Goal: Task Accomplishment & Management: Complete application form

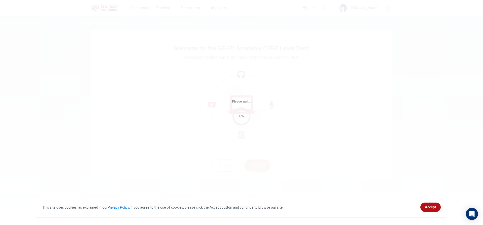
click at [243, 118] on div "0%" at bounding box center [241, 116] width 5 height 6
click at [430, 206] on span "Accept" at bounding box center [430, 207] width 11 height 4
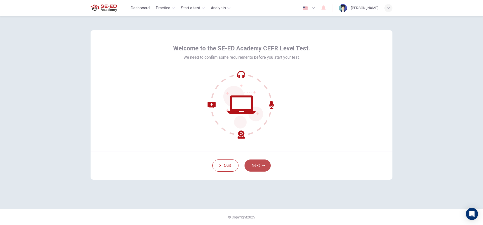
click at [255, 165] on button "Next" at bounding box center [258, 165] width 26 height 12
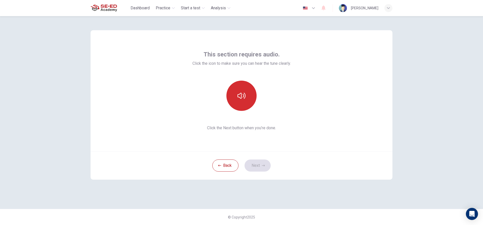
click at [243, 94] on icon "button" at bounding box center [242, 96] width 8 height 6
click at [258, 167] on button "Next" at bounding box center [258, 165] width 26 height 12
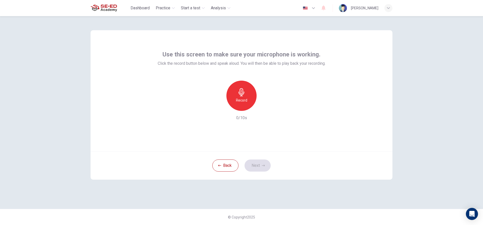
click at [240, 94] on icon "button" at bounding box center [242, 92] width 8 height 8
click at [243, 95] on icon "button" at bounding box center [242, 92] width 8 height 8
click at [263, 161] on button "Next" at bounding box center [258, 165] width 26 height 12
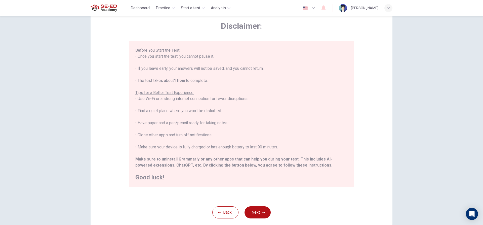
scroll to position [55, 0]
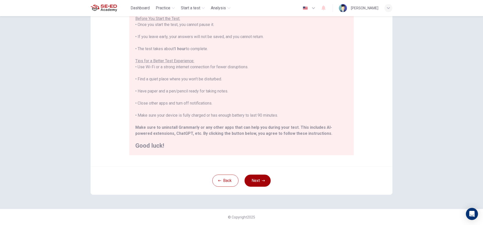
click at [262, 182] on icon "button" at bounding box center [263, 180] width 3 height 3
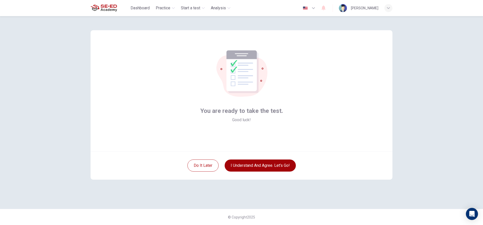
scroll to position [0, 0]
click at [250, 170] on button "I understand and agree. Let’s go!" at bounding box center [260, 165] width 71 height 12
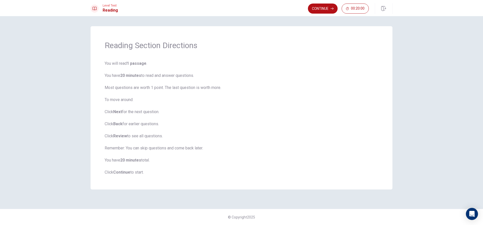
click at [247, 193] on div "Reading Section Directions You will read 1 passage . You have 20 minutes to rea…" at bounding box center [242, 112] width 318 height 172
click at [252, 128] on span "You will read 1 passage . You have 20 minutes to read and answer questions. Mos…" at bounding box center [242, 117] width 274 height 115
click at [317, 9] on button "Continue" at bounding box center [323, 9] width 30 height 10
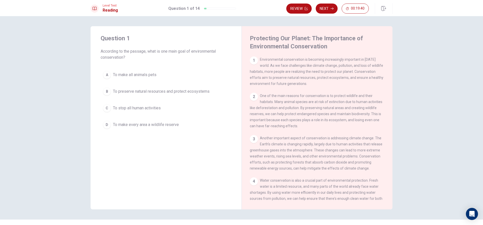
drag, startPoint x: 269, startPoint y: 63, endPoint x: 269, endPoint y: 67, distance: 4.0
click at [281, 73] on div "1 Environmental conservation is becoming increasingly important in today's worl…" at bounding box center [317, 71] width 135 height 30
drag, startPoint x: 258, startPoint y: 65, endPoint x: 258, endPoint y: 60, distance: 4.6
click at [258, 62] on div "1 Environmental conservation is becoming increasingly important in today's worl…" at bounding box center [317, 71] width 135 height 30
drag, startPoint x: 259, startPoint y: 58, endPoint x: 286, endPoint y: 67, distance: 28.0
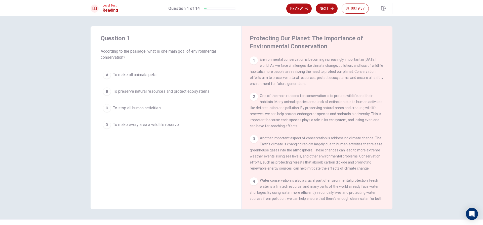
click at [286, 67] on span "Environmental conservation is becoming increasingly important in today's world.…" at bounding box center [317, 71] width 134 height 28
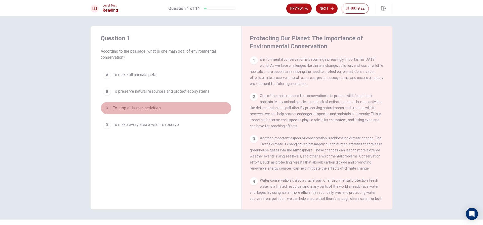
click at [109, 105] on button "C To stop all human activities" at bounding box center [166, 108] width 131 height 13
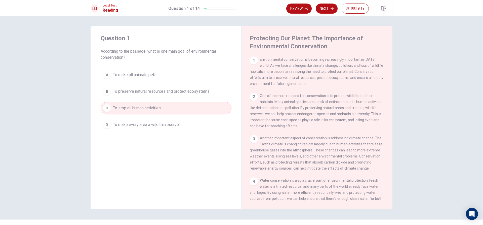
click at [141, 77] on span "To make all animals pets" at bounding box center [135, 75] width 44 height 6
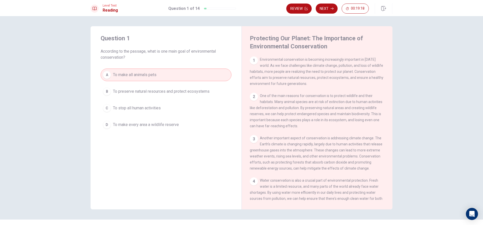
click at [135, 75] on span "To make all animals pets" at bounding box center [135, 75] width 44 height 6
click at [146, 88] on button "B To preserve natural resources and protect ecosystems" at bounding box center [166, 91] width 131 height 13
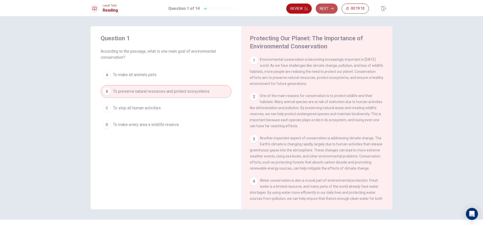
click at [324, 8] on button "Next" at bounding box center [327, 9] width 22 height 10
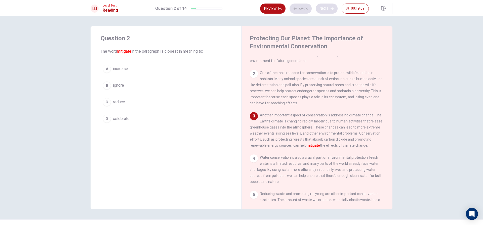
scroll to position [25, 0]
click at [121, 99] on span "reduce" at bounding box center [119, 102] width 12 height 6
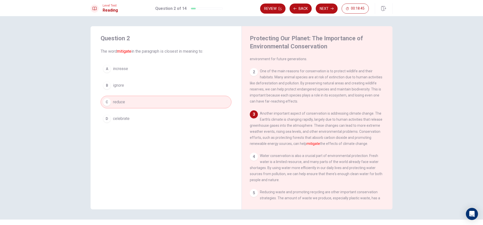
click at [132, 109] on div "A increase B ignore C reduce D celebrate" at bounding box center [166, 93] width 131 height 62
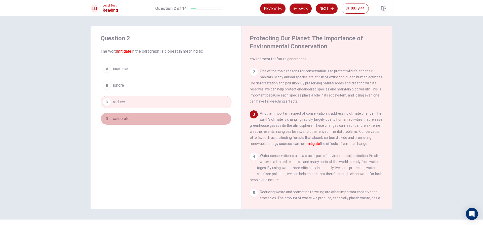
click at [104, 123] on button "D celebrate" at bounding box center [166, 118] width 131 height 13
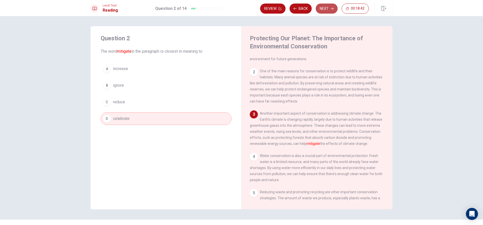
click at [327, 9] on button "Next" at bounding box center [327, 9] width 22 height 10
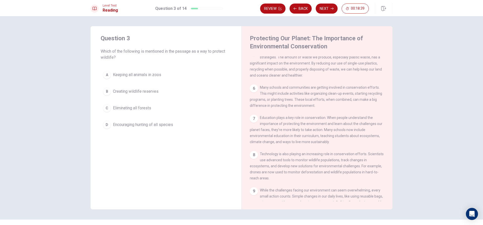
scroll to position [199, 0]
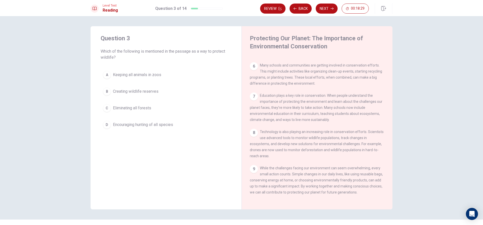
click at [107, 105] on div "C" at bounding box center [107, 108] width 8 height 8
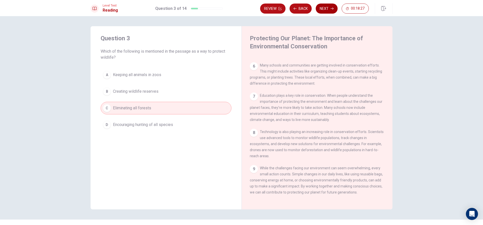
click at [325, 7] on button "Next" at bounding box center [327, 9] width 22 height 10
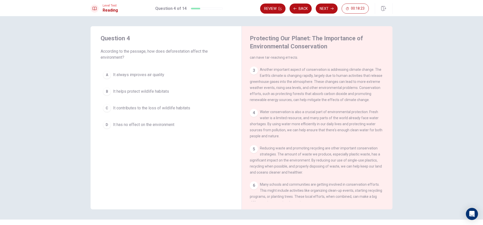
scroll to position [0, 0]
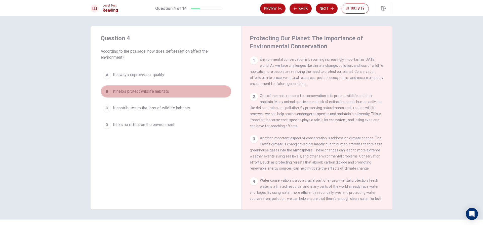
click at [108, 90] on div "B" at bounding box center [107, 91] width 8 height 8
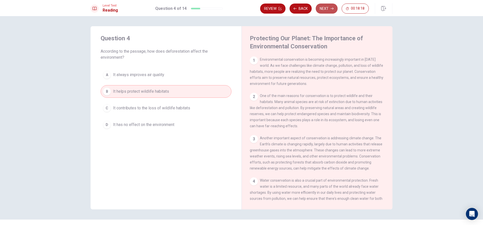
click at [331, 8] on icon "button" at bounding box center [332, 8] width 3 height 3
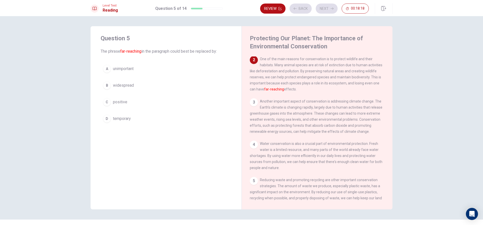
scroll to position [38, 0]
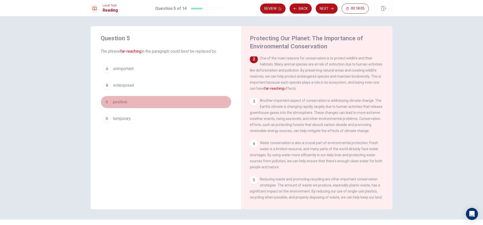
click at [123, 99] on span "positive" at bounding box center [120, 102] width 14 height 6
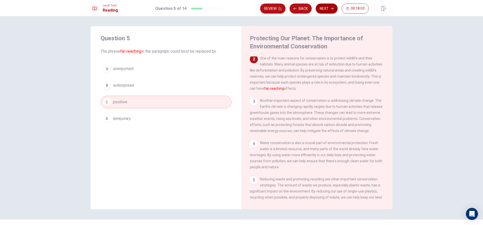
click at [318, 7] on button "Next" at bounding box center [327, 9] width 22 height 10
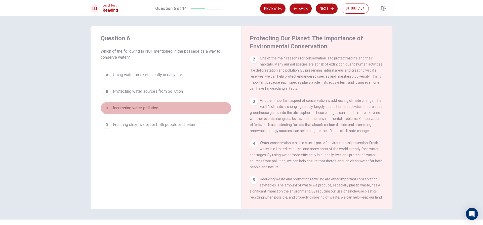
click at [150, 108] on span "Increasing water pollution" at bounding box center [135, 108] width 45 height 6
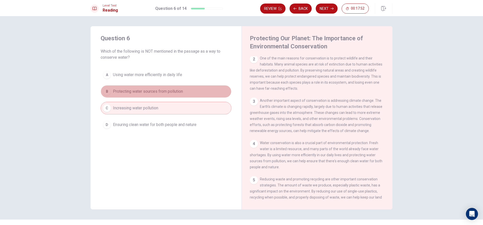
click at [155, 92] on span "Protecting water sources from pollution" at bounding box center [148, 91] width 70 height 6
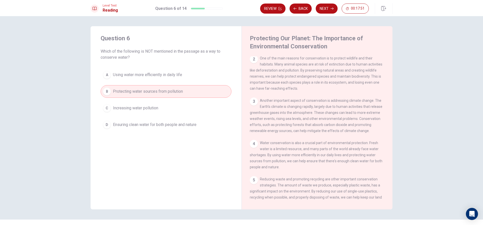
click at [158, 75] on span "Using water more efficiently in daily life" at bounding box center [147, 75] width 69 height 6
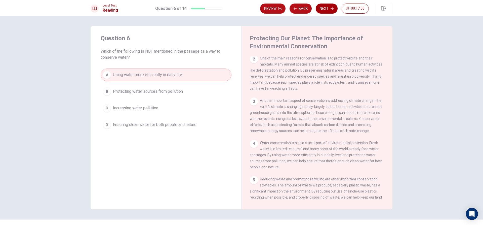
click at [327, 11] on button "Next" at bounding box center [327, 9] width 22 height 10
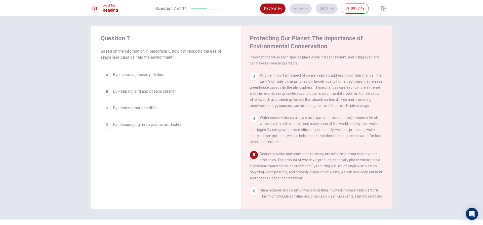
scroll to position [100, 0]
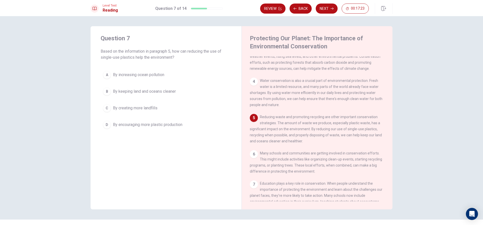
click at [141, 91] on span "By keeping land and oceans cleaner" at bounding box center [144, 91] width 63 height 6
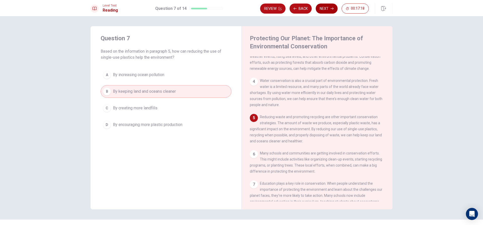
click at [327, 9] on button "Next" at bounding box center [327, 9] width 22 height 10
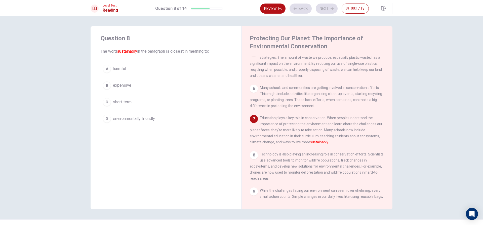
scroll to position [168, 0]
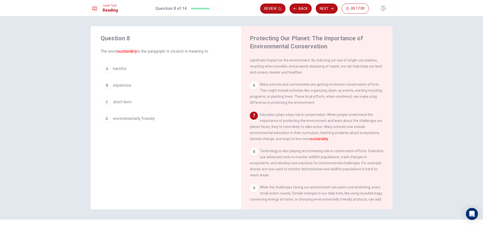
click at [116, 71] on span "harmful" at bounding box center [119, 69] width 13 height 6
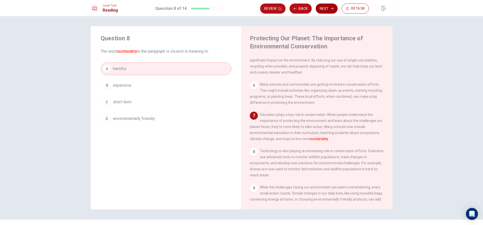
click at [333, 9] on icon "button" at bounding box center [332, 8] width 3 height 3
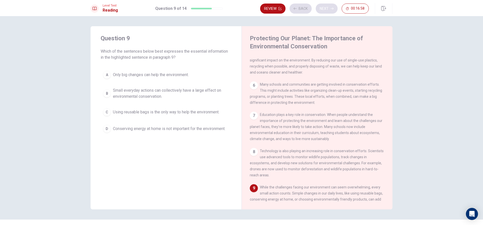
scroll to position [199, 0]
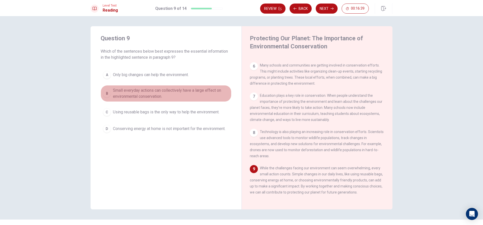
click at [141, 92] on span "Small everyday actions can collectively have a large effect on environmental co…" at bounding box center [171, 93] width 116 height 12
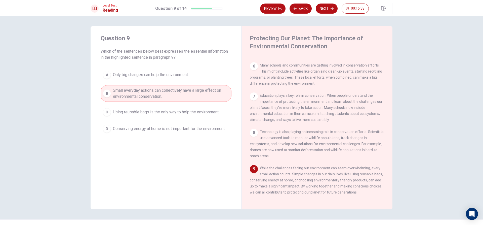
click at [325, 10] on button "Next" at bounding box center [327, 9] width 22 height 10
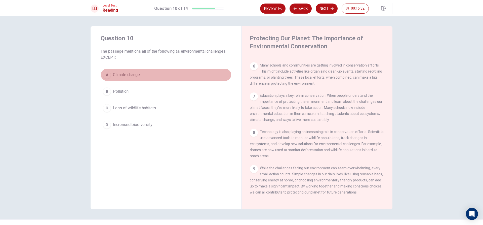
click at [130, 73] on span "Climate change" at bounding box center [126, 75] width 27 height 6
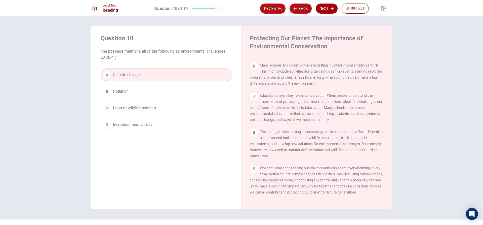
click at [333, 9] on icon "button" at bounding box center [332, 9] width 3 height 2
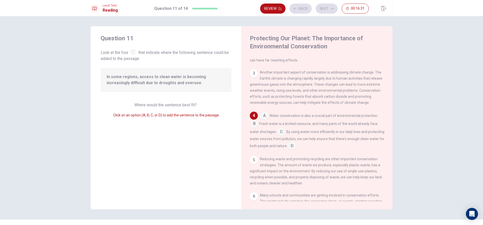
scroll to position [69, 0]
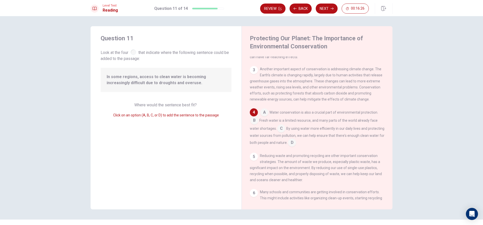
click at [148, 75] on span "In some regions, access to clean water is becoming increasingly difficult due t…" at bounding box center [166, 80] width 119 height 12
click at [152, 77] on span "In some regions, access to clean water is becoming increasingly difficult due t…" at bounding box center [166, 80] width 119 height 12
click at [264, 117] on input at bounding box center [264, 113] width 8 height 8
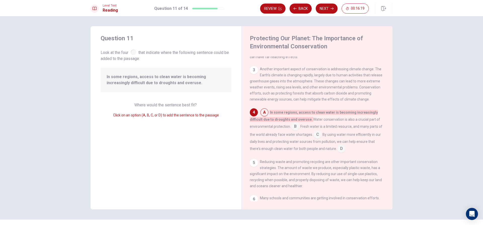
click at [263, 116] on input at bounding box center [264, 113] width 8 height 8
click at [293, 128] on input at bounding box center [295, 127] width 8 height 8
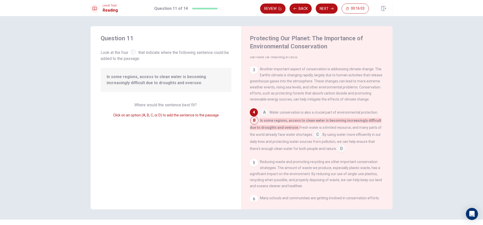
click at [340, 152] on input at bounding box center [342, 149] width 8 height 8
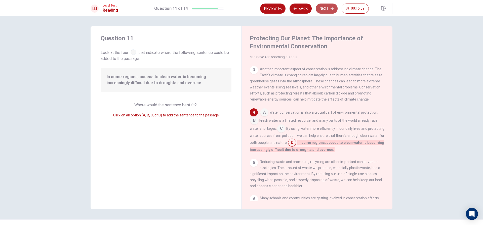
click at [330, 9] on button "Next" at bounding box center [327, 9] width 22 height 10
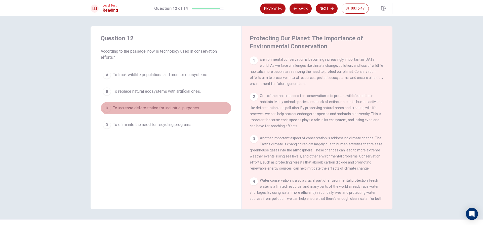
click at [109, 105] on button "C To increase deforestation for industrial purposes." at bounding box center [166, 108] width 131 height 13
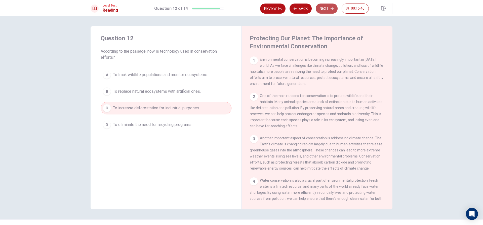
click at [320, 6] on button "Next" at bounding box center [327, 9] width 22 height 10
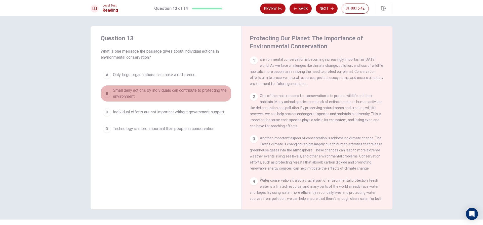
click at [118, 95] on span "Small daily actions by individuals can contribute to protecting the environment." at bounding box center [171, 93] width 116 height 12
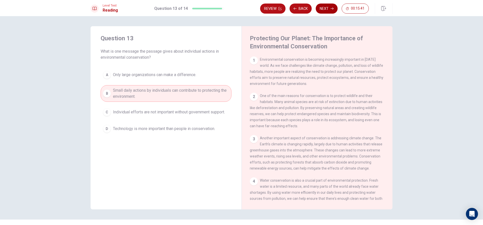
click at [322, 8] on button "Next" at bounding box center [327, 9] width 22 height 10
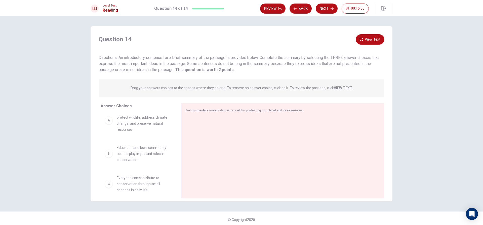
scroll to position [0, 0]
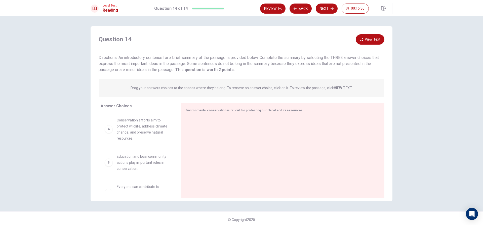
drag, startPoint x: 94, startPoint y: 133, endPoint x: 111, endPoint y: 133, distance: 16.6
click at [95, 132] on div "Answer Choices A Conservation efforts aim to protect wildlife, address climate …" at bounding box center [136, 152] width 91 height 98
click at [112, 133] on div "A Conservation efforts aim to protect wildlife, address climate change, and pre…" at bounding box center [137, 129] width 64 height 24
drag, startPoint x: 107, startPoint y: 131, endPoint x: 101, endPoint y: 119, distance: 12.8
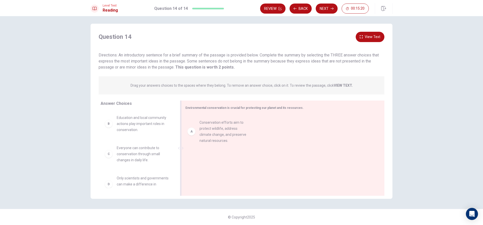
drag, startPoint x: 113, startPoint y: 125, endPoint x: 204, endPoint y: 128, distance: 90.4
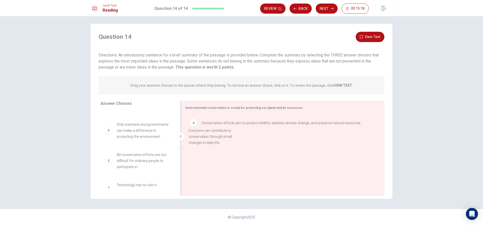
scroll to position [23, 0]
drag, startPoint x: 122, startPoint y: 128, endPoint x: 200, endPoint y: 144, distance: 80.3
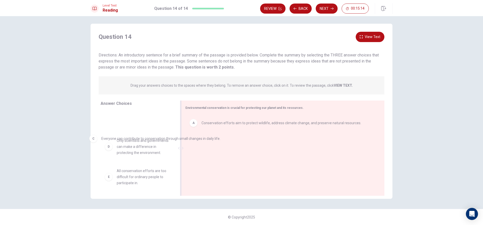
drag, startPoint x: 223, startPoint y: 141, endPoint x: 119, endPoint y: 136, distance: 104.1
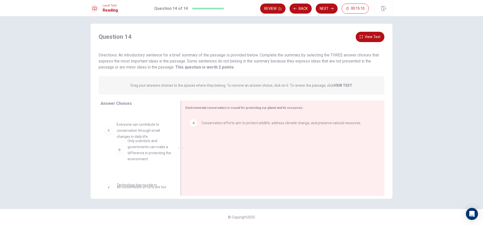
drag, startPoint x: 119, startPoint y: 158, endPoint x: 133, endPoint y: 144, distance: 19.8
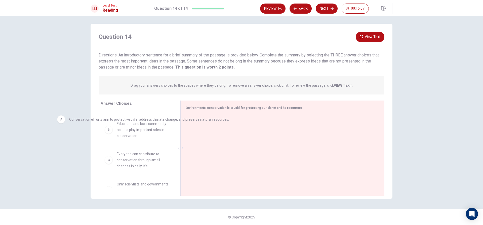
scroll to position [0, 0]
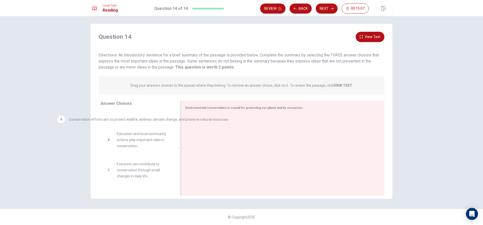
drag, startPoint x: 257, startPoint y: 126, endPoint x: 120, endPoint y: 123, distance: 137.0
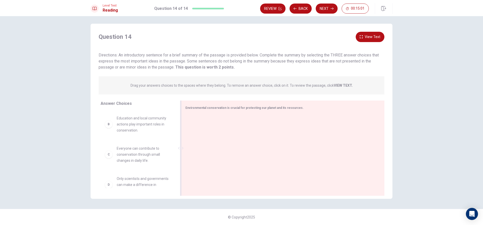
scroll to position [30, 0]
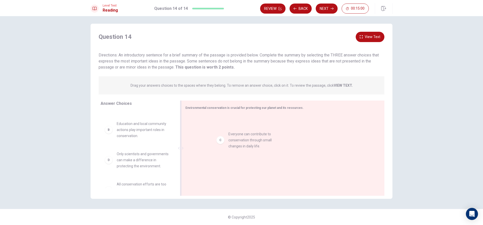
drag, startPoint x: 133, startPoint y: 158, endPoint x: 247, endPoint y: 137, distance: 116.4
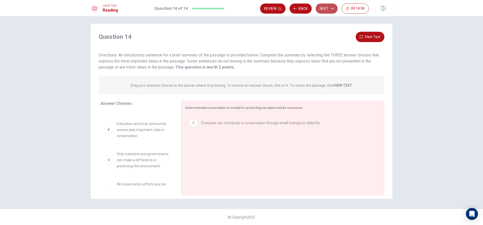
click at [324, 7] on button "Next" at bounding box center [327, 9] width 22 height 10
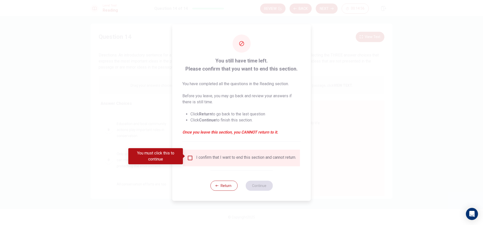
click at [193, 156] on div "I confirm that I want to end this section and cannot return." at bounding box center [241, 158] width 109 height 6
click at [187, 155] on input "You must click this to continue" at bounding box center [190, 158] width 6 height 6
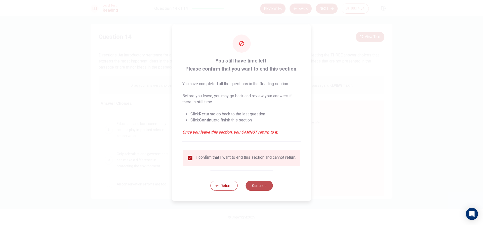
click at [256, 187] on button "Continue" at bounding box center [259, 185] width 27 height 10
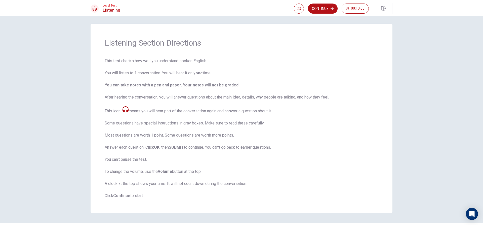
scroll to position [17, 0]
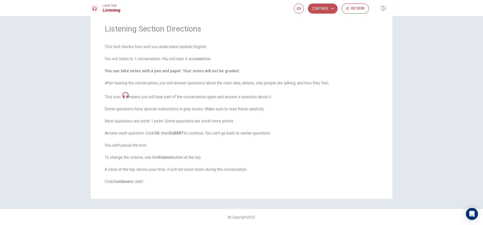
click at [324, 10] on button "Continue" at bounding box center [323, 9] width 30 height 10
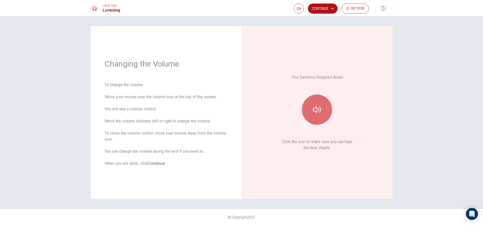
click at [328, 107] on button "button" at bounding box center [317, 109] width 30 height 30
click at [323, 107] on button "button" at bounding box center [317, 109] width 30 height 30
click at [328, 7] on button "Continue" at bounding box center [323, 9] width 30 height 10
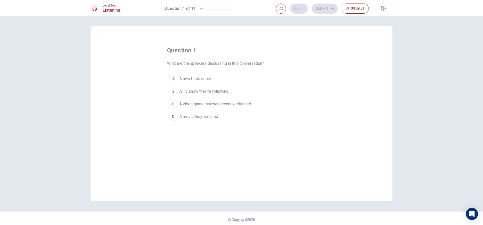
click at [174, 103] on div "C" at bounding box center [173, 104] width 8 height 8
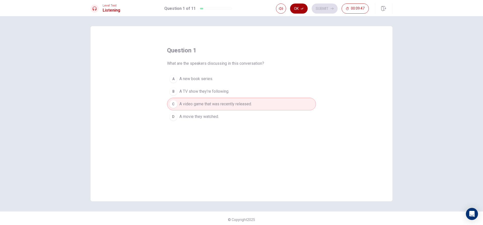
click at [302, 6] on button "Ok" at bounding box center [299, 9] width 18 height 10
click at [317, 8] on button "Submit" at bounding box center [325, 9] width 26 height 10
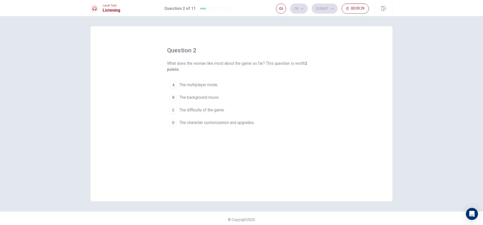
click at [173, 119] on div "D" at bounding box center [173, 123] width 8 height 8
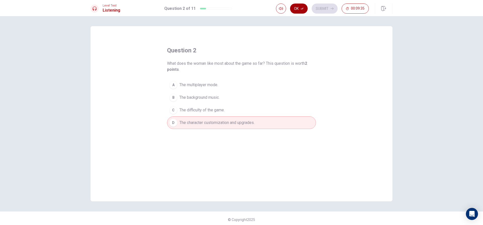
click at [299, 6] on button "Ok" at bounding box center [299, 9] width 18 height 10
click at [321, 9] on button "Submit" at bounding box center [325, 9] width 26 height 10
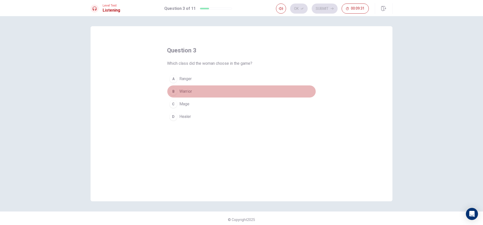
click at [174, 89] on div "B" at bounding box center [173, 91] width 8 height 8
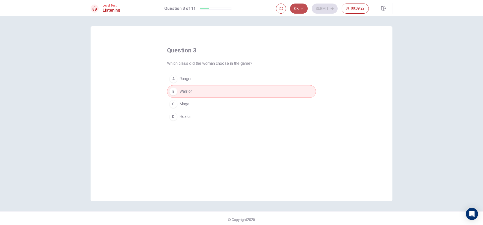
click at [301, 7] on button "Ok" at bounding box center [299, 9] width 18 height 10
click at [317, 7] on button "Submit" at bounding box center [325, 9] width 26 height 10
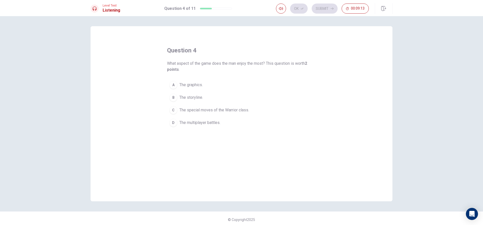
click at [172, 109] on div "C" at bounding box center [173, 110] width 8 height 8
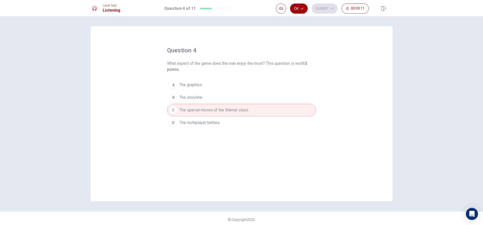
click at [303, 7] on icon "button" at bounding box center [302, 8] width 3 height 3
click at [319, 9] on button "Submit" at bounding box center [325, 9] width 26 height 10
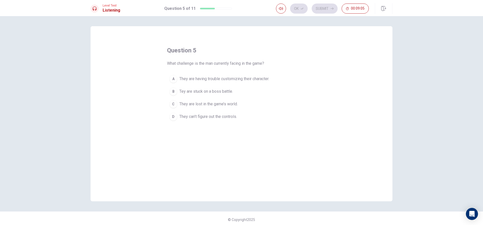
click at [207, 92] on span "Tey are stuck on a boss battle." at bounding box center [206, 91] width 54 height 6
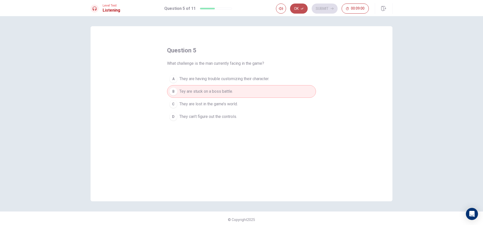
click at [298, 5] on button "Ok" at bounding box center [299, 9] width 18 height 10
click at [326, 8] on button "Submit" at bounding box center [325, 9] width 26 height 10
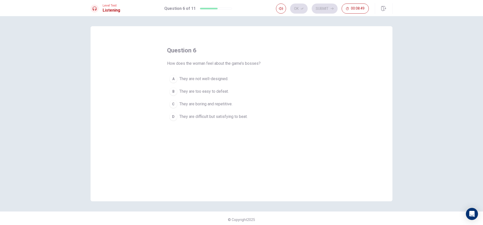
drag, startPoint x: 211, startPoint y: 117, endPoint x: 211, endPoint y: 110, distance: 6.3
click at [211, 116] on span "They are difficult but satisfying to beat." at bounding box center [213, 117] width 68 height 6
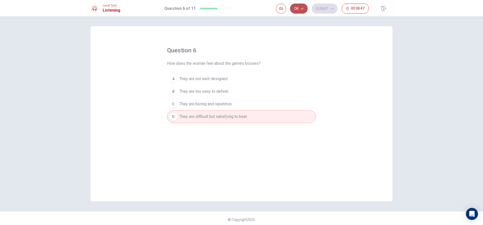
click at [298, 8] on button "Ok" at bounding box center [299, 9] width 18 height 10
click at [315, 9] on button "Submit" at bounding box center [325, 9] width 26 height 10
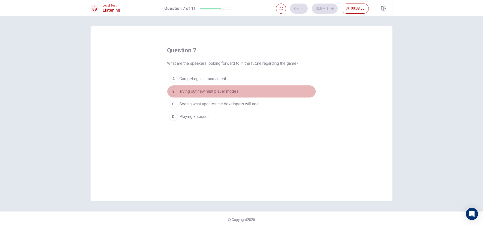
click at [202, 91] on span "Trying out new multiplayer modes." at bounding box center [209, 91] width 60 height 6
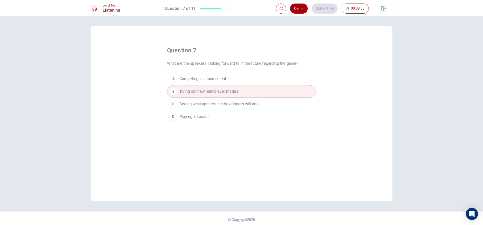
click at [303, 6] on button "Ok" at bounding box center [299, 9] width 18 height 10
click at [322, 5] on button "Submit" at bounding box center [325, 9] width 26 height 10
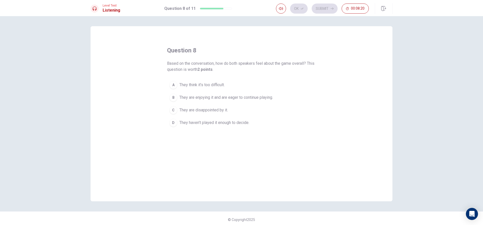
click at [232, 95] on span "They are enjoying it and are eager to continue playing." at bounding box center [226, 97] width 94 height 6
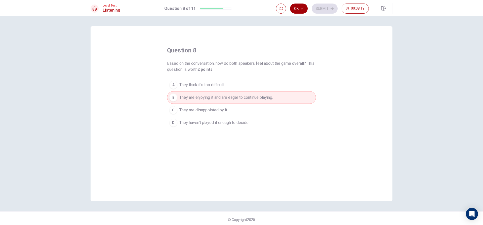
click at [295, 9] on button "Ok" at bounding box center [299, 9] width 18 height 10
click at [326, 10] on button "Submit" at bounding box center [325, 9] width 26 height 10
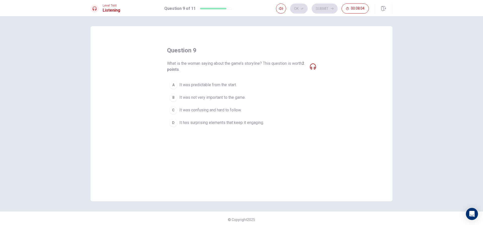
click at [200, 124] on span "It has surprising elements that keep it engaging." at bounding box center [221, 123] width 85 height 6
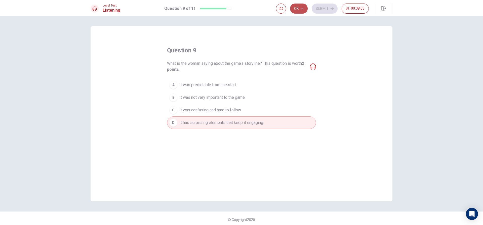
click at [300, 5] on button "Ok" at bounding box center [299, 9] width 18 height 10
click at [318, 5] on button "Submit" at bounding box center [325, 9] width 26 height 10
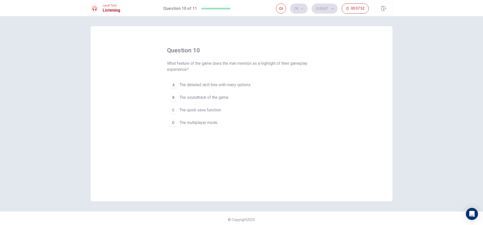
click at [184, 85] on span "The detailed skill tree with many options." at bounding box center [215, 85] width 72 height 6
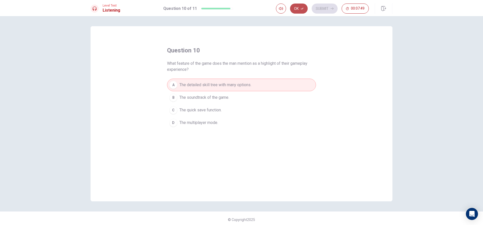
click at [299, 7] on button "Ok" at bounding box center [299, 9] width 18 height 10
click at [329, 1] on div "Level Test Listening Question 10 of 11 Ok Submit 00:07:48" at bounding box center [241, 8] width 483 height 16
click at [328, 5] on button "Submit" at bounding box center [325, 9] width 26 height 10
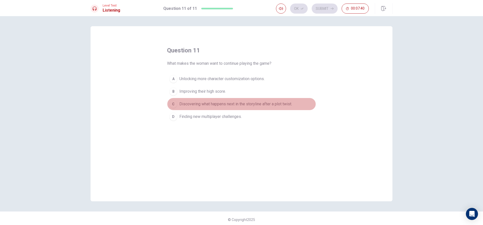
click at [245, 103] on span "Discovering what happens next in the storyline after a plot twist." at bounding box center [235, 104] width 113 height 6
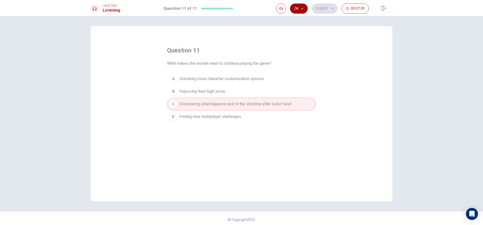
click at [303, 11] on button "Ok" at bounding box center [299, 9] width 18 height 10
click at [330, 7] on button "Submit" at bounding box center [325, 9] width 26 height 10
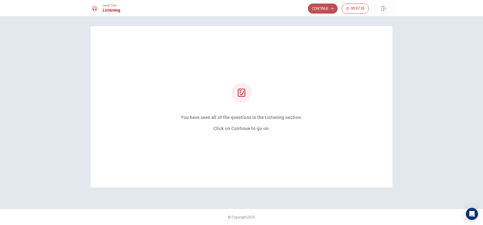
click at [327, 7] on button "Continue" at bounding box center [323, 9] width 30 height 10
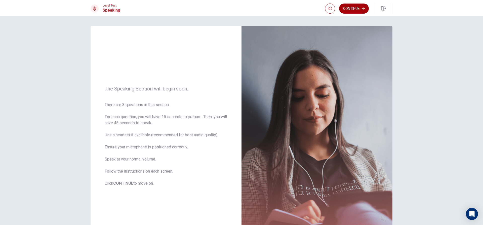
click at [351, 6] on button "Continue" at bounding box center [354, 9] width 30 height 10
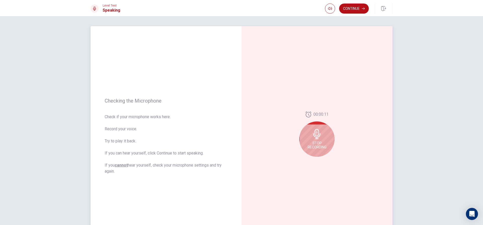
click at [317, 144] on span "Stop Recording" at bounding box center [317, 145] width 19 height 8
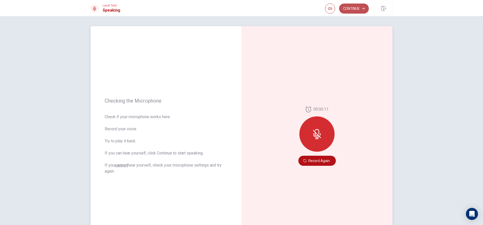
click at [351, 9] on button "Continue" at bounding box center [354, 9] width 30 height 10
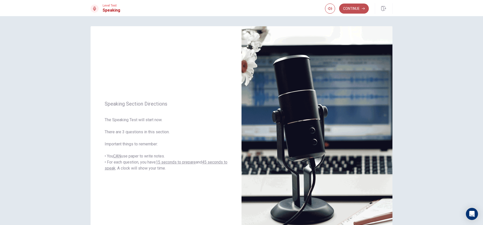
click at [351, 10] on button "Continue" at bounding box center [354, 9] width 30 height 10
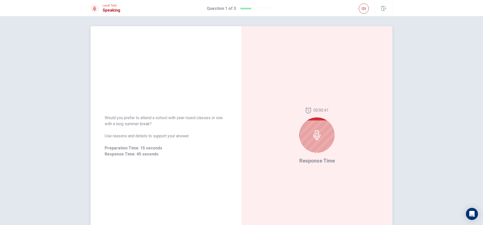
click at [318, 133] on icon at bounding box center [317, 135] width 10 height 10
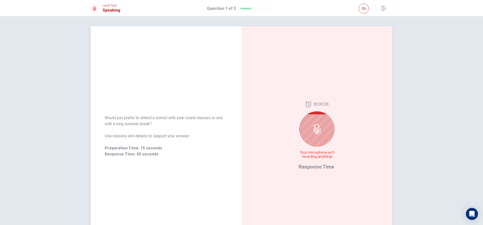
click at [317, 130] on icon at bounding box center [317, 129] width 10 height 10
click at [312, 126] on icon at bounding box center [317, 129] width 10 height 10
click at [312, 136] on div at bounding box center [317, 128] width 35 height 35
click at [321, 165] on span "Response Time" at bounding box center [316, 167] width 35 height 6
click at [316, 134] on icon at bounding box center [317, 133] width 4 height 1
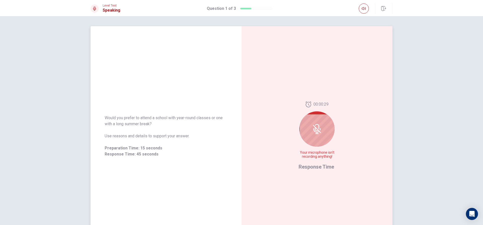
click at [317, 133] on icon at bounding box center [317, 133] width 1 height 2
click at [316, 132] on icon at bounding box center [316, 130] width 6 height 5
click at [316, 131] on icon at bounding box center [317, 129] width 10 height 10
click at [316, 130] on icon at bounding box center [317, 129] width 10 height 10
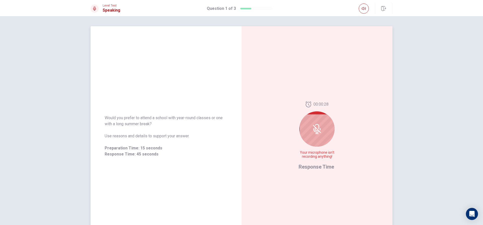
click at [312, 109] on div "00:00:28 Your microphone isn't recording anything! Response Time" at bounding box center [317, 135] width 151 height 219
click at [313, 111] on div "00:00:28 Your microphone isn't recording anything!" at bounding box center [317, 131] width 37 height 61
click at [313, 117] on div "00:00:28 Your microphone isn't recording anything!" at bounding box center [317, 131] width 37 height 61
click at [313, 126] on icon at bounding box center [317, 129] width 10 height 10
click at [313, 126] on icon at bounding box center [317, 129] width 8 height 8
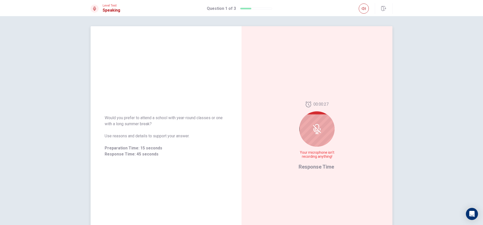
click at [313, 126] on icon at bounding box center [317, 129] width 8 height 8
click at [314, 126] on icon at bounding box center [317, 129] width 10 height 10
click at [316, 119] on div at bounding box center [317, 128] width 35 height 35
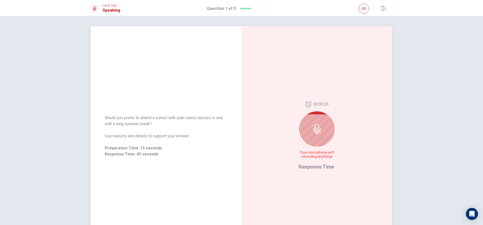
click at [316, 119] on div at bounding box center [317, 128] width 35 height 35
click at [316, 121] on div at bounding box center [317, 128] width 35 height 35
click at [316, 122] on div at bounding box center [317, 128] width 35 height 35
click at [316, 123] on div at bounding box center [317, 128] width 35 height 35
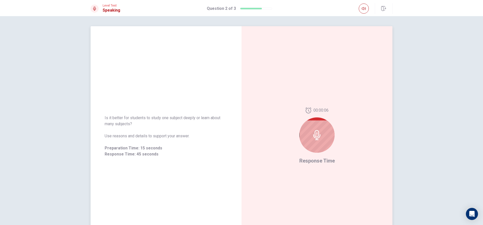
click at [312, 132] on icon at bounding box center [317, 135] width 10 height 10
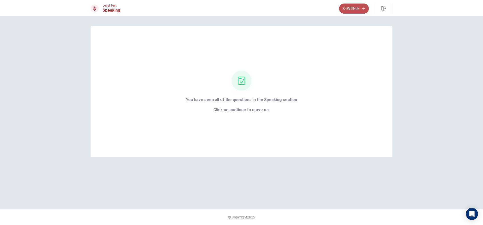
click at [356, 8] on button "Continue" at bounding box center [354, 9] width 30 height 10
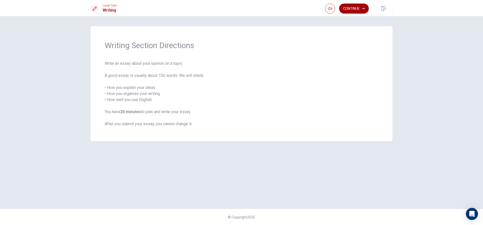
click at [358, 7] on button "Continue" at bounding box center [354, 9] width 30 height 10
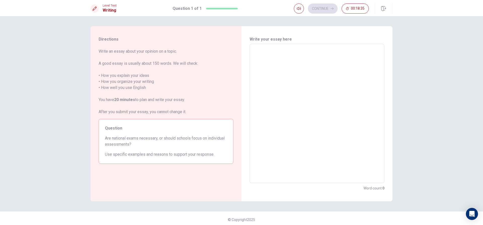
click at [295, 62] on textarea at bounding box center [317, 113] width 128 height 131
type textarea "i"
type textarea "x"
type textarea "if"
type textarea "x"
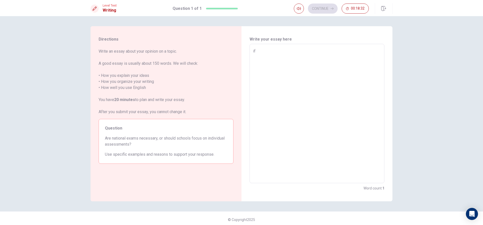
type textarea "ify"
type textarea "x"
type textarea "ifyo"
type textarea "x"
type textarea "ifyou"
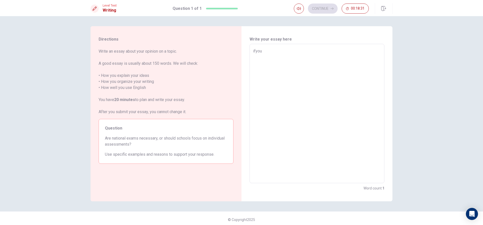
type textarea "x"
type textarea "ifyo"
type textarea "x"
type textarea "ify"
type textarea "x"
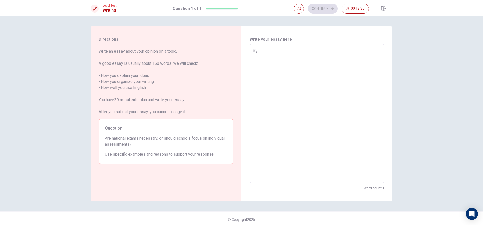
type textarea "if"
type textarea "x"
type textarea "if"
type textarea "x"
type textarea "if y"
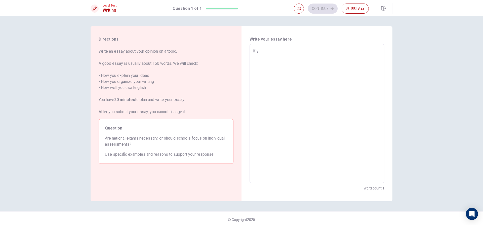
type textarea "x"
type textarea "if yo"
type textarea "x"
type textarea "if you"
type textarea "x"
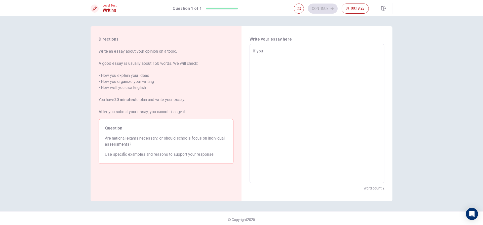
type textarea "if you"
type textarea "x"
type textarea "if you"
type textarea "x"
type textarea "if yous"
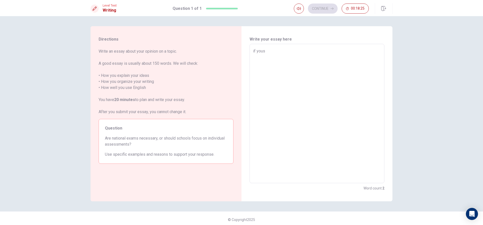
type textarea "x"
type textarea "if you"
type textarea "x"
type textarea "if you"
type textarea "x"
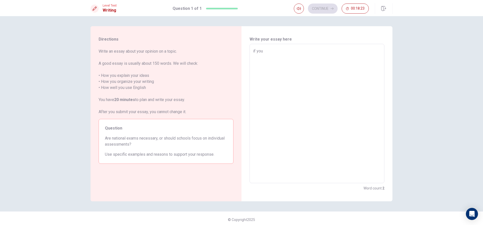
type textarea "if you s"
type textarea "x"
type textarea "if you su"
type textarea "x"
type textarea "if you sup"
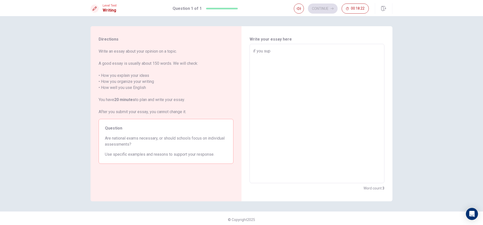
type textarea "x"
type textarea "if you supp"
type textarea "x"
type textarea "if you suppo"
type textarea "x"
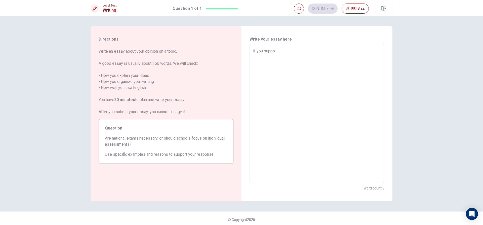
type textarea "if you suppor"
type textarea "x"
type textarea "if you support"
type textarea "x"
type textarea "if you support"
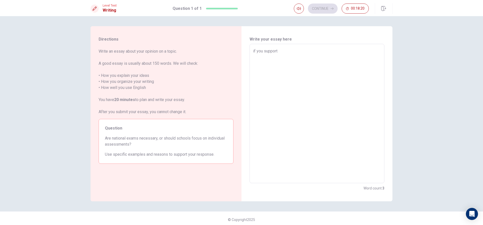
type textarea "x"
type textarea "if you support n"
type textarea "x"
type textarea "if you support na"
type textarea "x"
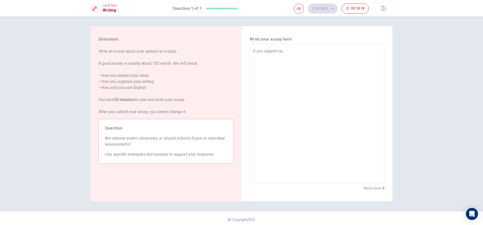
type textarea "if you support nat"
type textarea "x"
type textarea "if you support nati"
type textarea "x"
type textarea "if you support natio"
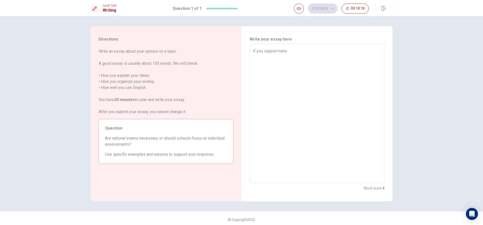
type textarea "x"
type textarea "if you support nation"
type textarea "x"
type textarea "if you support nationa"
type textarea "x"
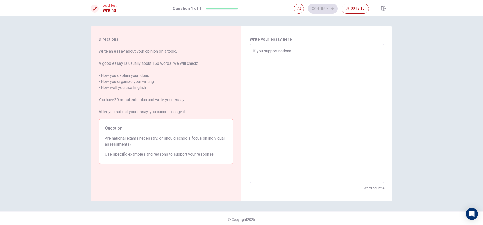
type textarea "if you support national"
type textarea "x"
type textarea "if you support national"
type textarea "x"
type textarea "if you support national e"
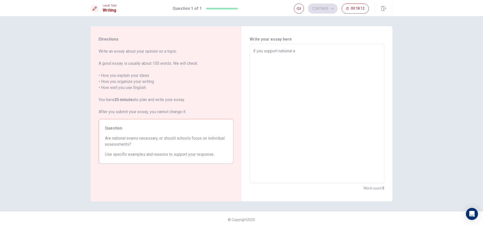
type textarea "x"
type textarea "if you support national ex"
type textarea "x"
type textarea "if you support national exa"
type textarea "x"
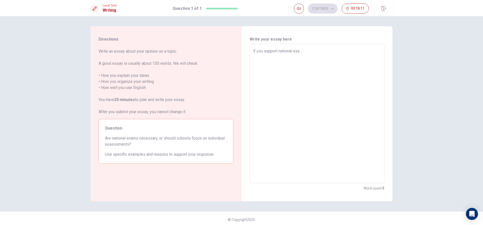
type textarea "if you support national exam"
type textarea "x"
type textarea "if you support national exams"
type textarea "x"
type textarea "if you support national exams"
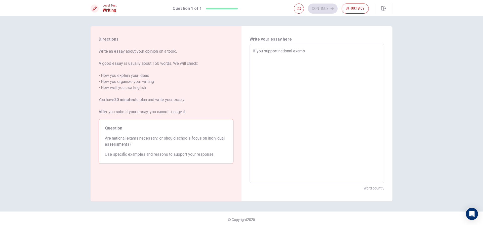
type textarea "x"
type textarea "if you support national exams"
type textarea "x"
type textarea "if you support national exams."
type textarea "x"
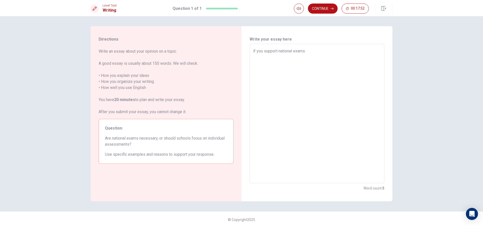
type textarea "if you support national exams"
type textarea "x"
type textarea "if you support national exam"
type textarea "x"
type textarea "if you support national exa"
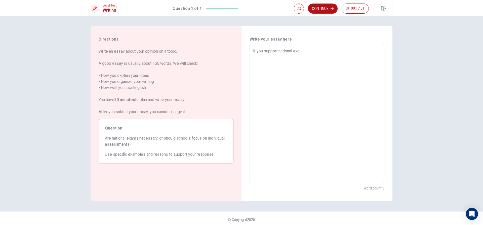
type textarea "x"
type textarea "if you support national ex"
type textarea "x"
type textarea "if you support national e"
type textarea "x"
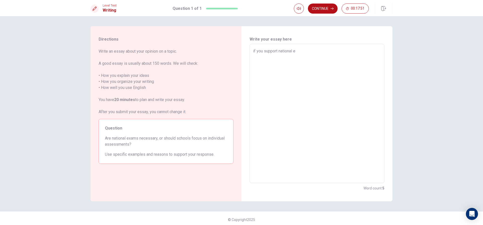
type textarea "if you support national"
type textarea "x"
type textarea "if you support national"
type textarea "x"
type textarea "if you support nation"
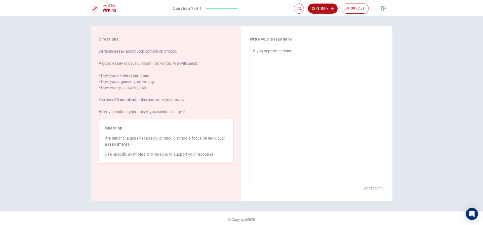
type textarea "x"
type textarea "if you support nati"
type textarea "x"
type textarea "if you support nat"
type textarea "x"
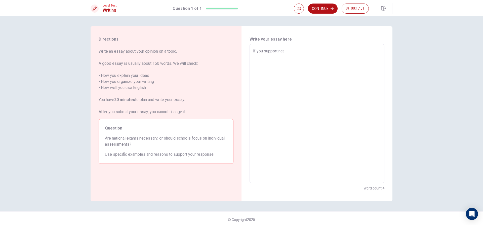
type textarea "if you support na"
type textarea "x"
type textarea "if you support n"
type textarea "x"
type textarea "if you support"
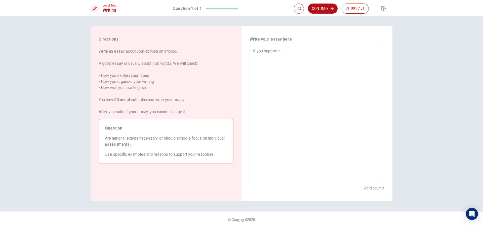
type textarea "x"
type textarea "if you support"
type textarea "x"
type textarea "if you suppor"
type textarea "x"
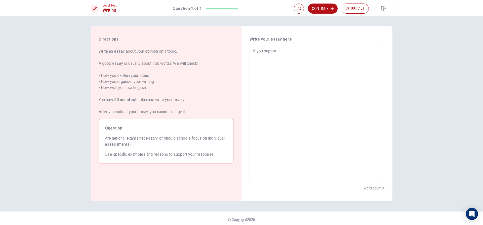
type textarea "if you suppo"
type textarea "x"
type textarea "if you supp"
type textarea "x"
type textarea "if you sup"
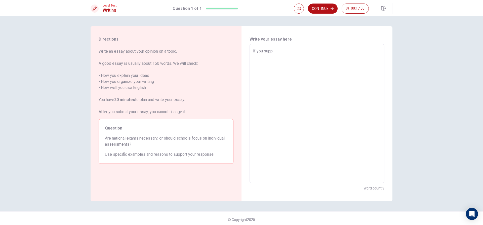
type textarea "x"
type textarea "if you su"
type textarea "x"
type textarea "if you s"
type textarea "x"
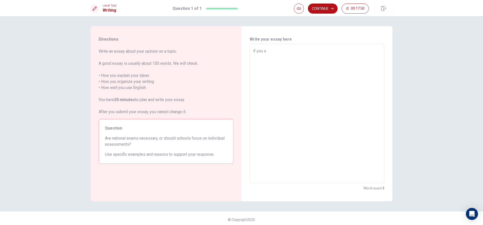
type textarea "if you"
type textarea "x"
type textarea "if you"
type textarea "x"
type textarea "if yo"
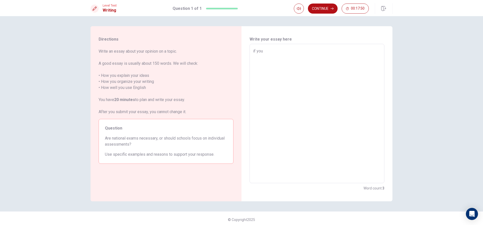
type textarea "x"
type textarea "if y"
type textarea "x"
type textarea "if"
type textarea "x"
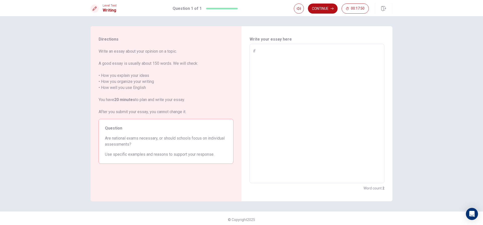
type textarea "if"
type textarea "x"
type textarea "i"
type textarea "x"
type textarea "N"
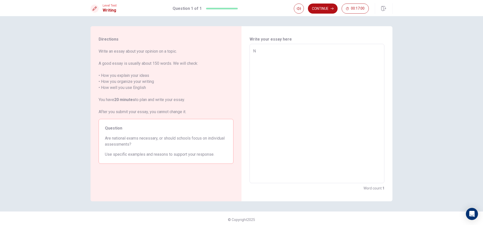
type textarea "x"
type textarea "Na"
type textarea "x"
type textarea "Nat"
type textarea "x"
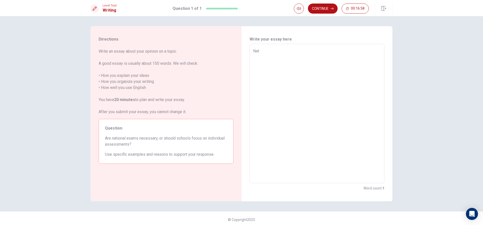
type textarea "Nati"
type textarea "x"
type textarea "Natio"
type textarea "x"
type textarea "Nation"
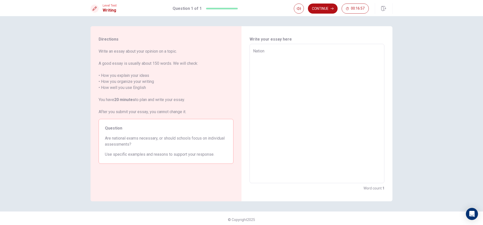
type textarea "x"
type textarea "Nationa"
type textarea "x"
type textarea "National"
type textarea "x"
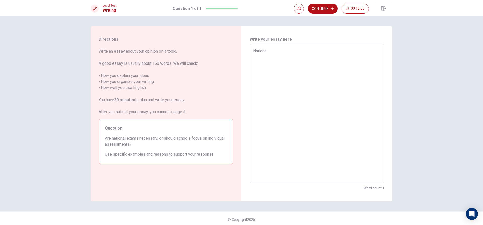
type textarea "National"
type textarea "x"
type textarea "National e"
type textarea "x"
type textarea "National ex"
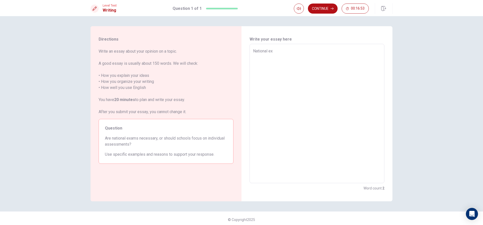
type textarea "x"
type textarea "National exa"
type textarea "x"
type textarea "National exam"
type textarea "x"
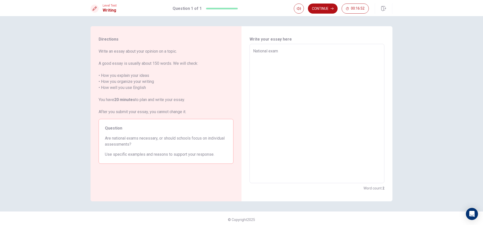
type textarea "National exams"
type textarea "x"
type textarea "National exams"
type textarea "x"
type textarea "National exams h"
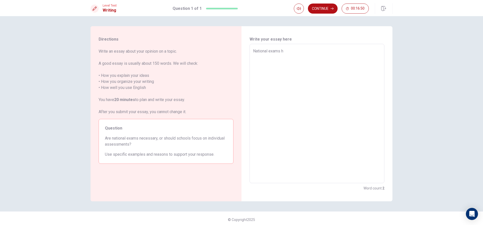
type textarea "x"
type textarea "National exams ha"
type textarea "x"
type textarea "National exams hav"
type textarea "x"
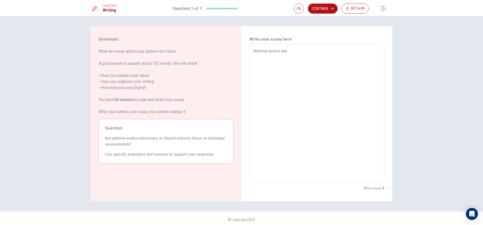
type textarea "National exams have"
type textarea "x"
type textarea "National exams have"
type textarea "x"
type textarea "National exams have t"
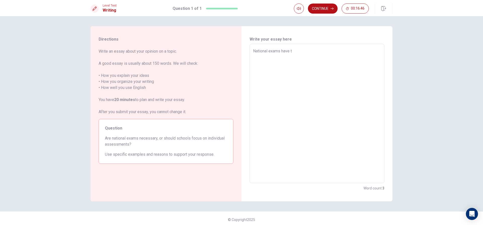
type textarea "x"
type textarea "National exams have th"
type textarea "x"
type textarea "National exams have the"
type textarea "x"
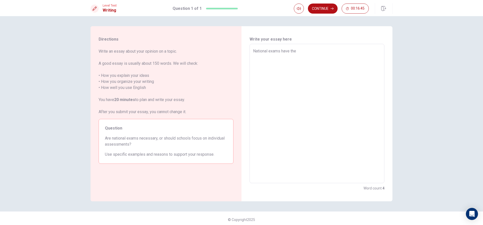
type textarea "National exams have thei"
type textarea "x"
type textarea "National exams have their"
type textarea "x"
type textarea "National exams have their"
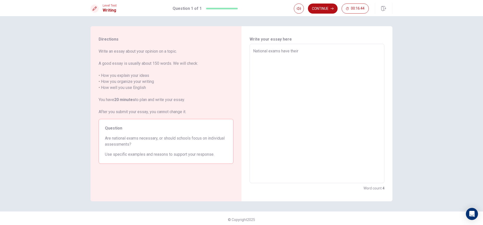
type textarea "x"
type textarea "National exams have their p"
type textarea "x"
type textarea "National exams have their pl"
type textarea "x"
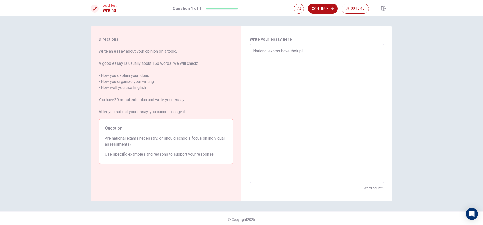
type textarea "National exams have their pla"
type textarea "x"
type textarea "National exams have their plaa"
type textarea "x"
type textarea "National exams have their plaan"
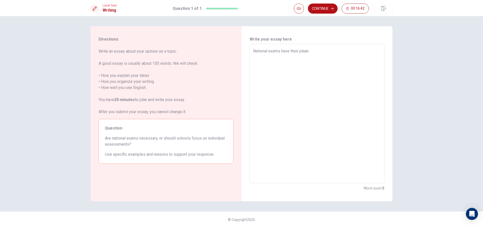
type textarea "x"
click at [363, 53] on textarea "National exams have their plan.yet school should learn towardsoffer a tand" at bounding box center [317, 113] width 128 height 131
click at [365, 50] on textarea "National exams have their plan.yet school should learn towardsoffer a tand" at bounding box center [317, 113] width 128 height 131
click at [369, 59] on textarea "National exams have their plan.yet school should learn towards offer a tand" at bounding box center [317, 113] width 128 height 131
click at [307, 51] on textarea "National exams have their plan.yet school should learn towards offer a tand" at bounding box center [317, 113] width 128 height 131
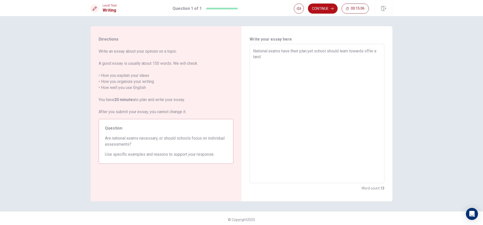
click at [308, 52] on textarea "National exams have their plan.yet school should learn towards offer a tand" at bounding box center [317, 113] width 128 height 131
click at [283, 59] on textarea "National exams have their pllace , yet school should learn towards offer a tand" at bounding box center [317, 113] width 128 height 131
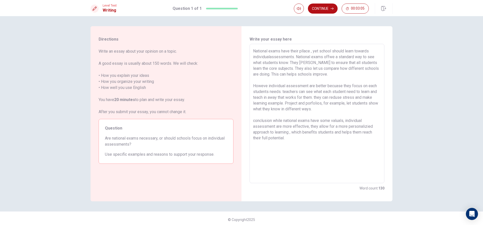
click at [315, 3] on div "Continue 00:03:05" at bounding box center [343, 8] width 99 height 11
click at [314, 8] on button "Continue" at bounding box center [323, 9] width 30 height 10
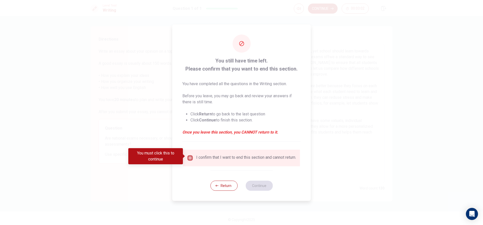
drag, startPoint x: 189, startPoint y: 157, endPoint x: 241, endPoint y: 183, distance: 58.4
click at [189, 156] on input "You must click this to continue" at bounding box center [190, 158] width 6 height 6
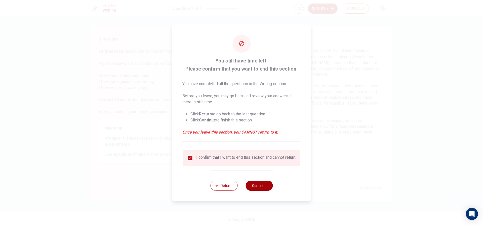
click at [255, 188] on button "Continue" at bounding box center [259, 185] width 27 height 10
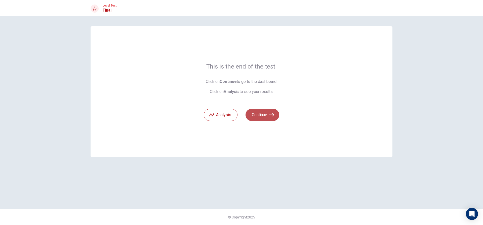
click at [261, 115] on button "Continue" at bounding box center [263, 115] width 34 height 12
